Goal: Task Accomplishment & Management: Manage account settings

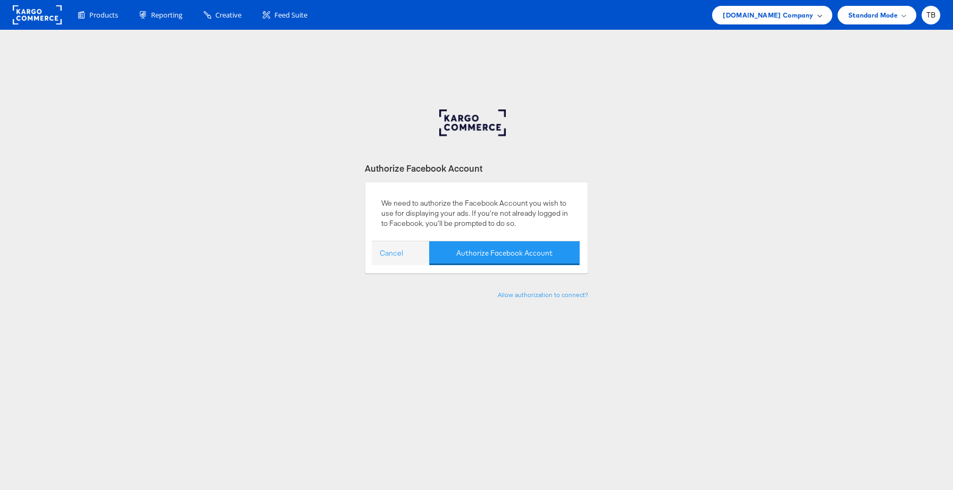
click at [780, 19] on span "Cars.com Company" at bounding box center [768, 15] width 90 height 11
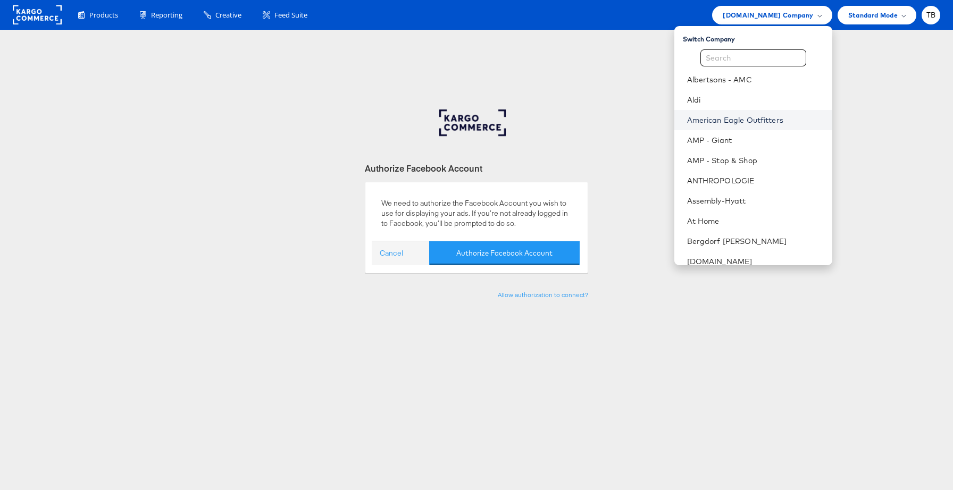
click at [755, 115] on link "American Eagle Outfitters" at bounding box center [755, 120] width 137 height 11
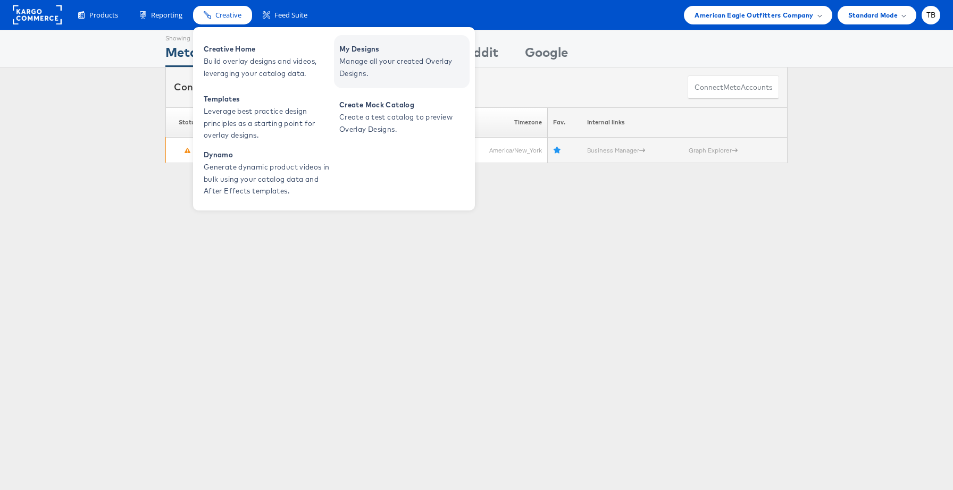
click at [376, 56] on span "Manage all your created Overlay Designs." at bounding box center [403, 67] width 128 height 24
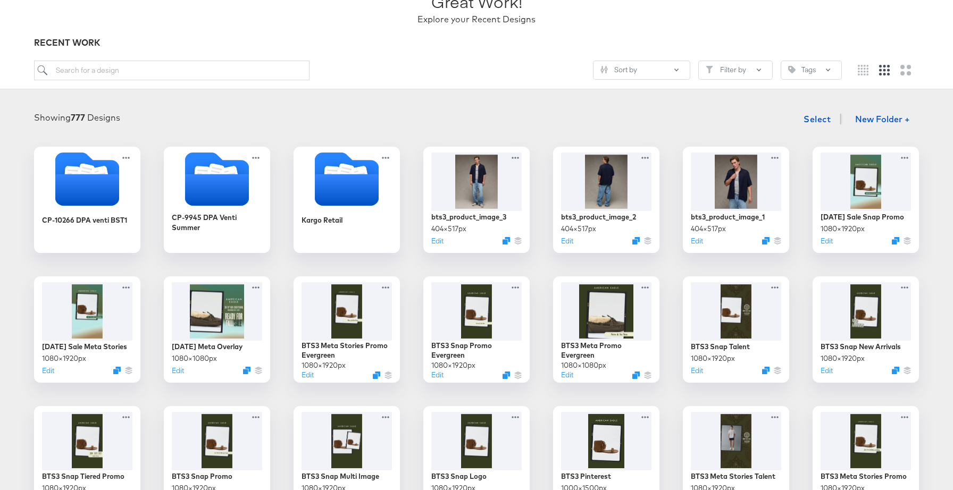
scroll to position [90, 0]
